Goal: Information Seeking & Learning: Learn about a topic

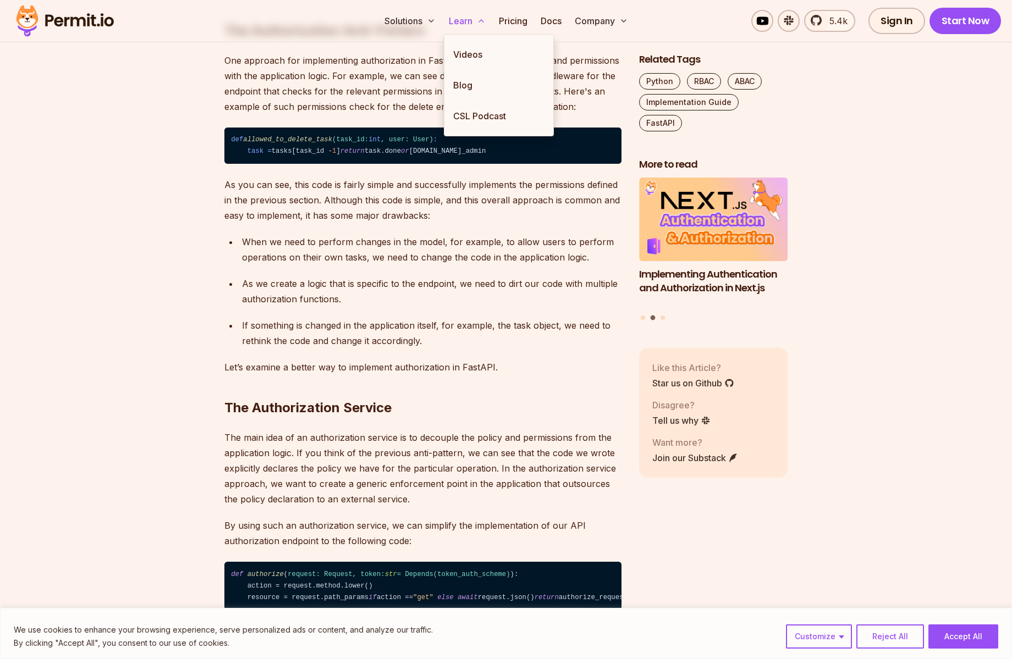
scroll to position [1881, 0]
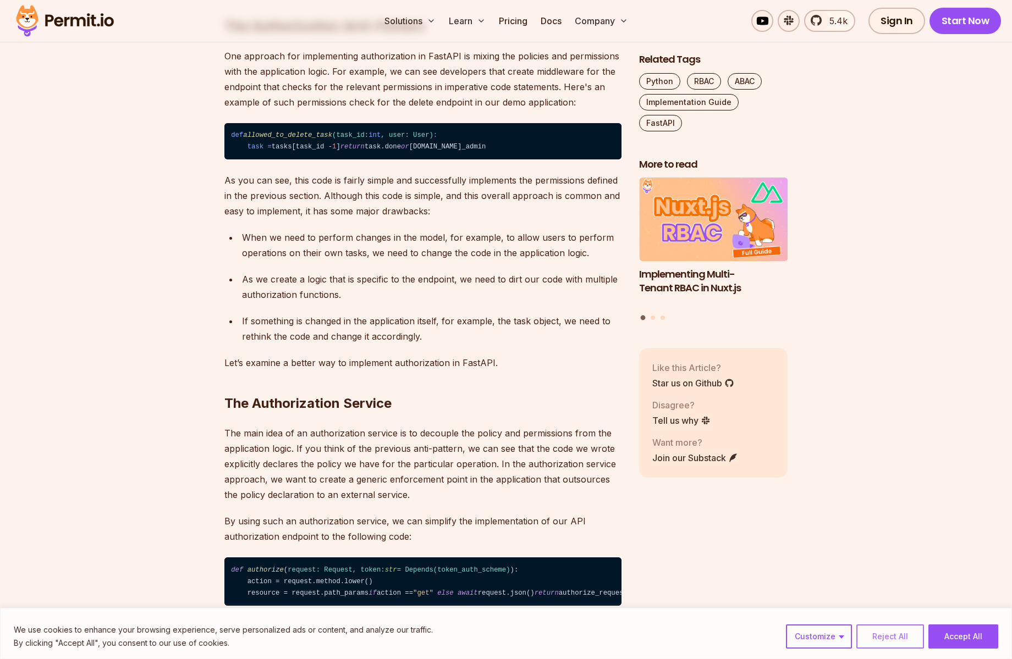
click at [889, 642] on button "Reject All" at bounding box center [890, 637] width 68 height 24
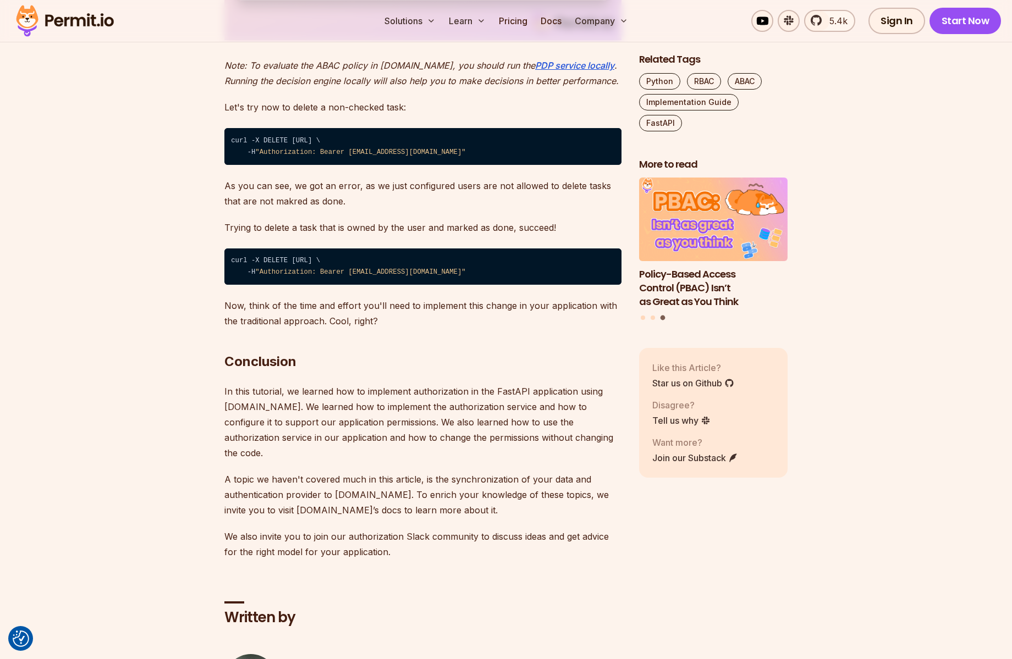
scroll to position [6661, 0]
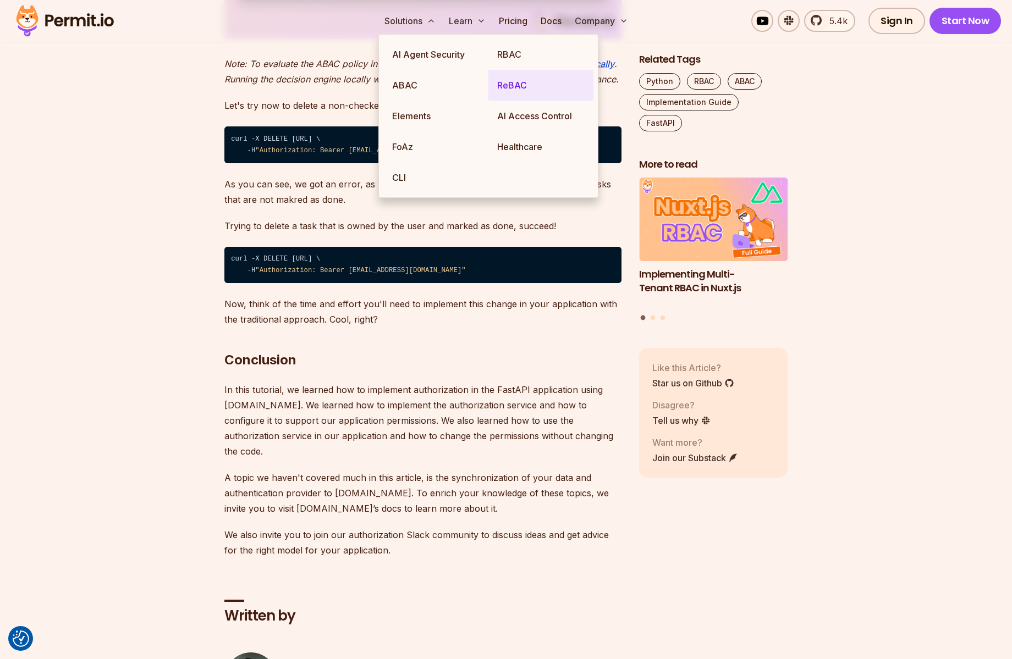
click at [507, 83] on link "ReBAC" at bounding box center [540, 85] width 105 height 31
click at [428, 85] on link "ABAC" at bounding box center [435, 85] width 105 height 31
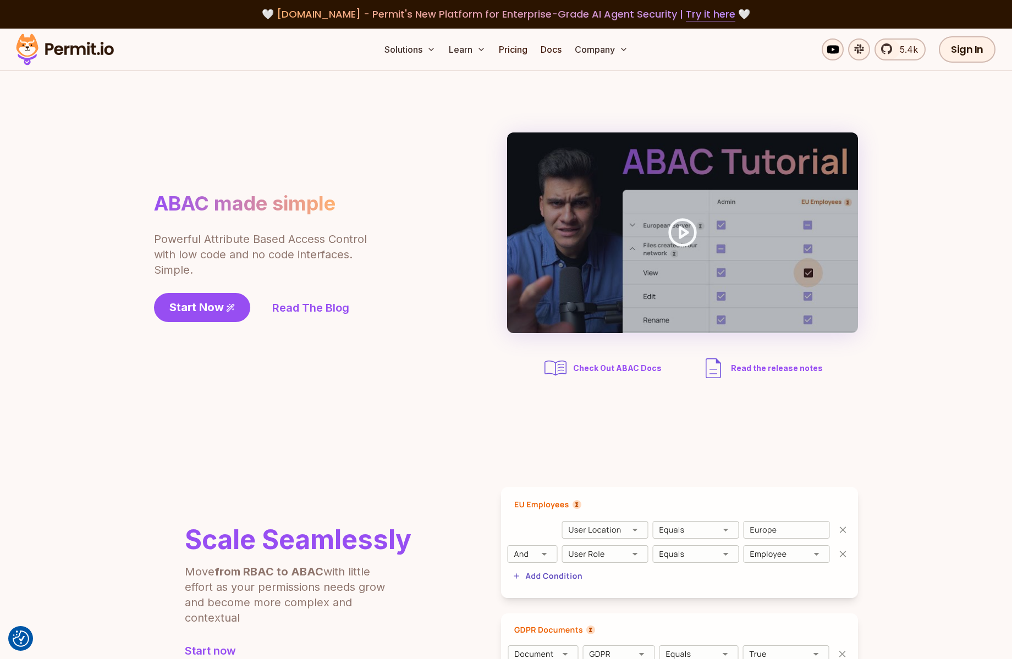
click at [93, 53] on img at bounding box center [65, 49] width 108 height 37
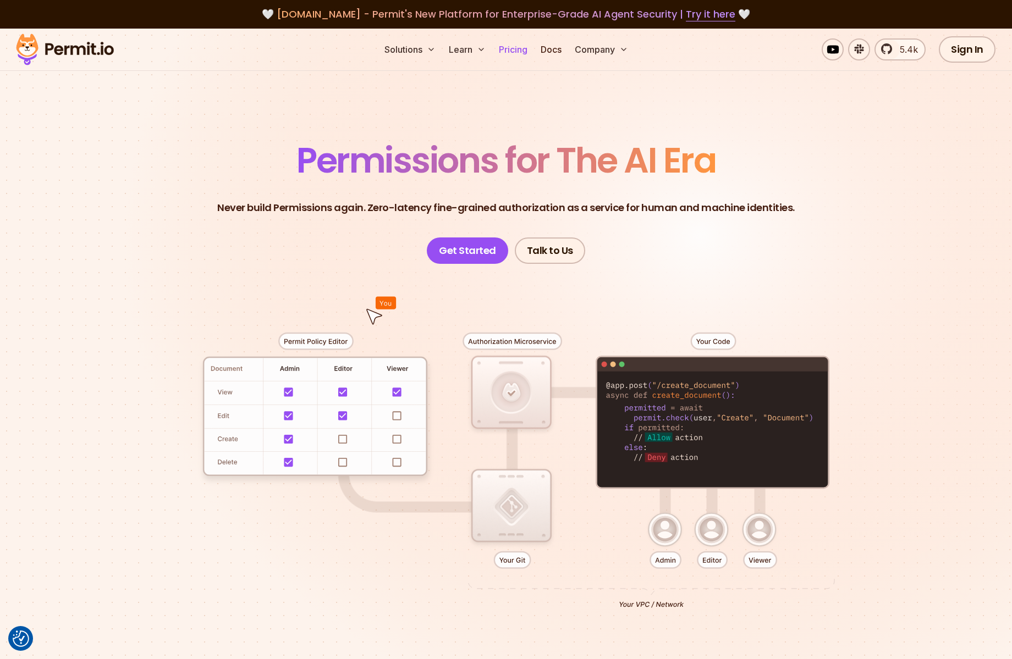
click at [518, 47] on link "Pricing" at bounding box center [512, 49] width 37 height 22
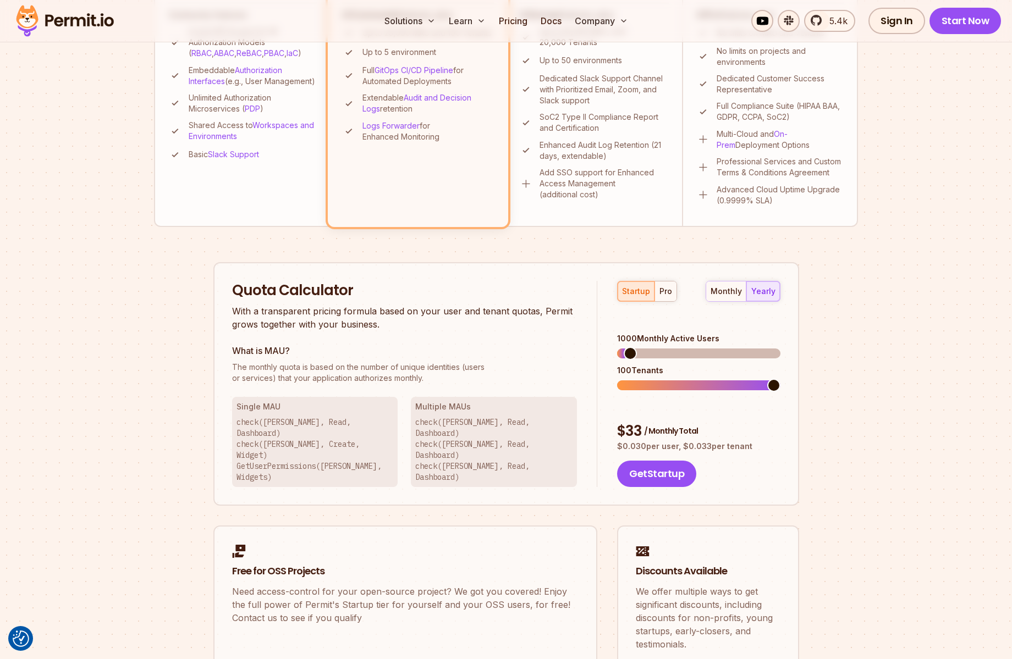
scroll to position [483, 0]
click at [660, 290] on div "pro" at bounding box center [665, 290] width 13 height 11
click at [635, 291] on div "startup" at bounding box center [636, 290] width 28 height 11
click at [660, 287] on div "pro" at bounding box center [665, 290] width 13 height 11
click at [635, 289] on div "startup" at bounding box center [636, 290] width 28 height 11
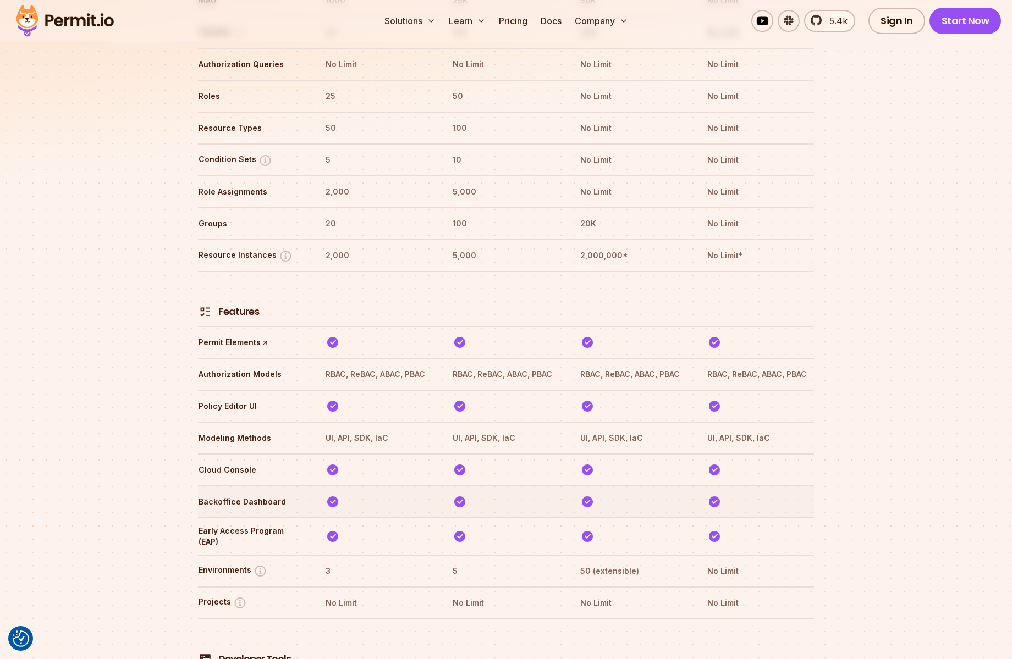
scroll to position [1631, 0]
